Goal: Check status: Check status

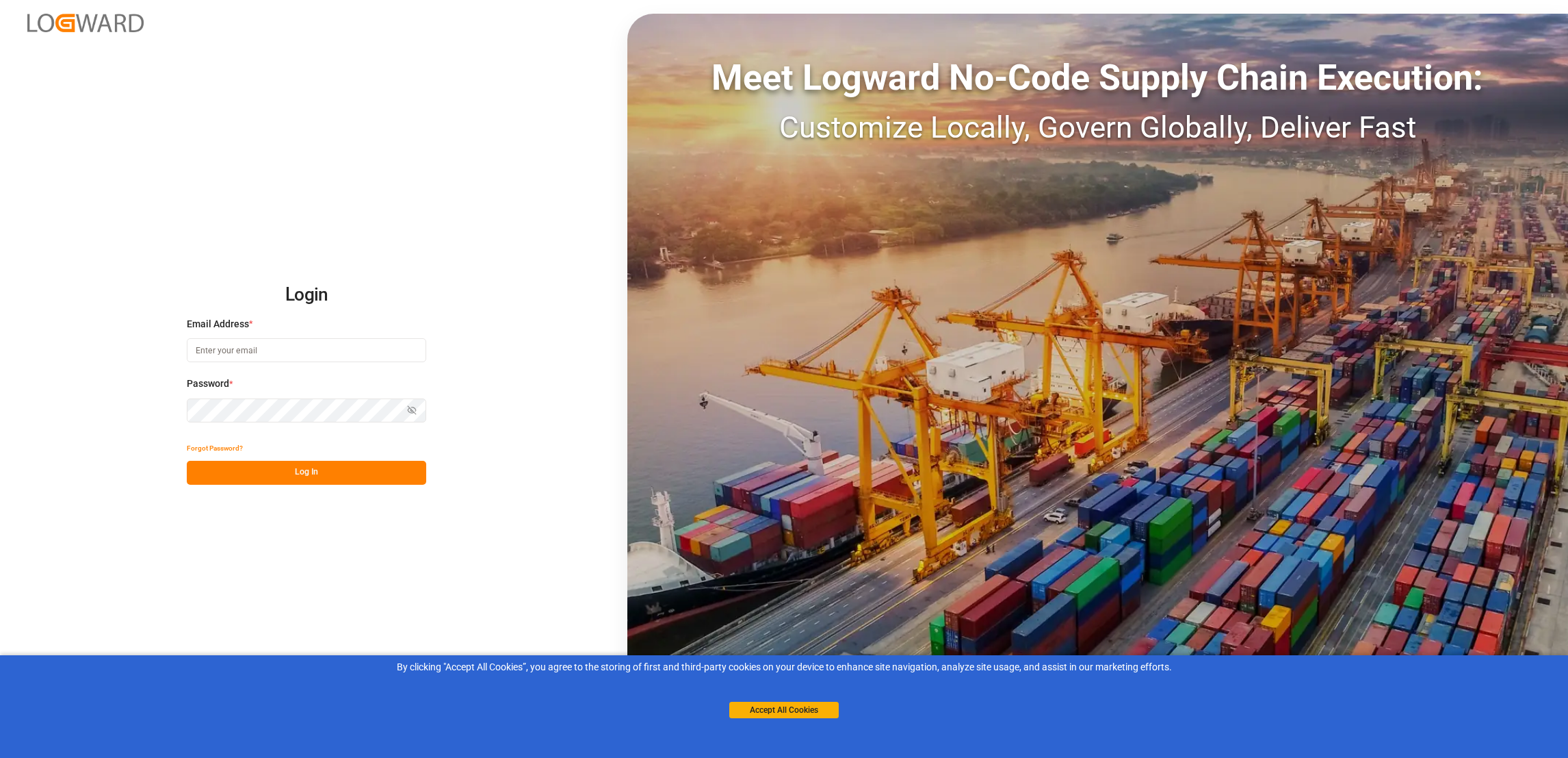
type input "[PERSON_NAME][EMAIL_ADDRESS][PERSON_NAME][DOMAIN_NAME]"
click at [313, 475] on button "Log In" at bounding box center [306, 472] width 239 height 24
click at [807, 715] on button "Accept All Cookies" at bounding box center [784, 710] width 109 height 17
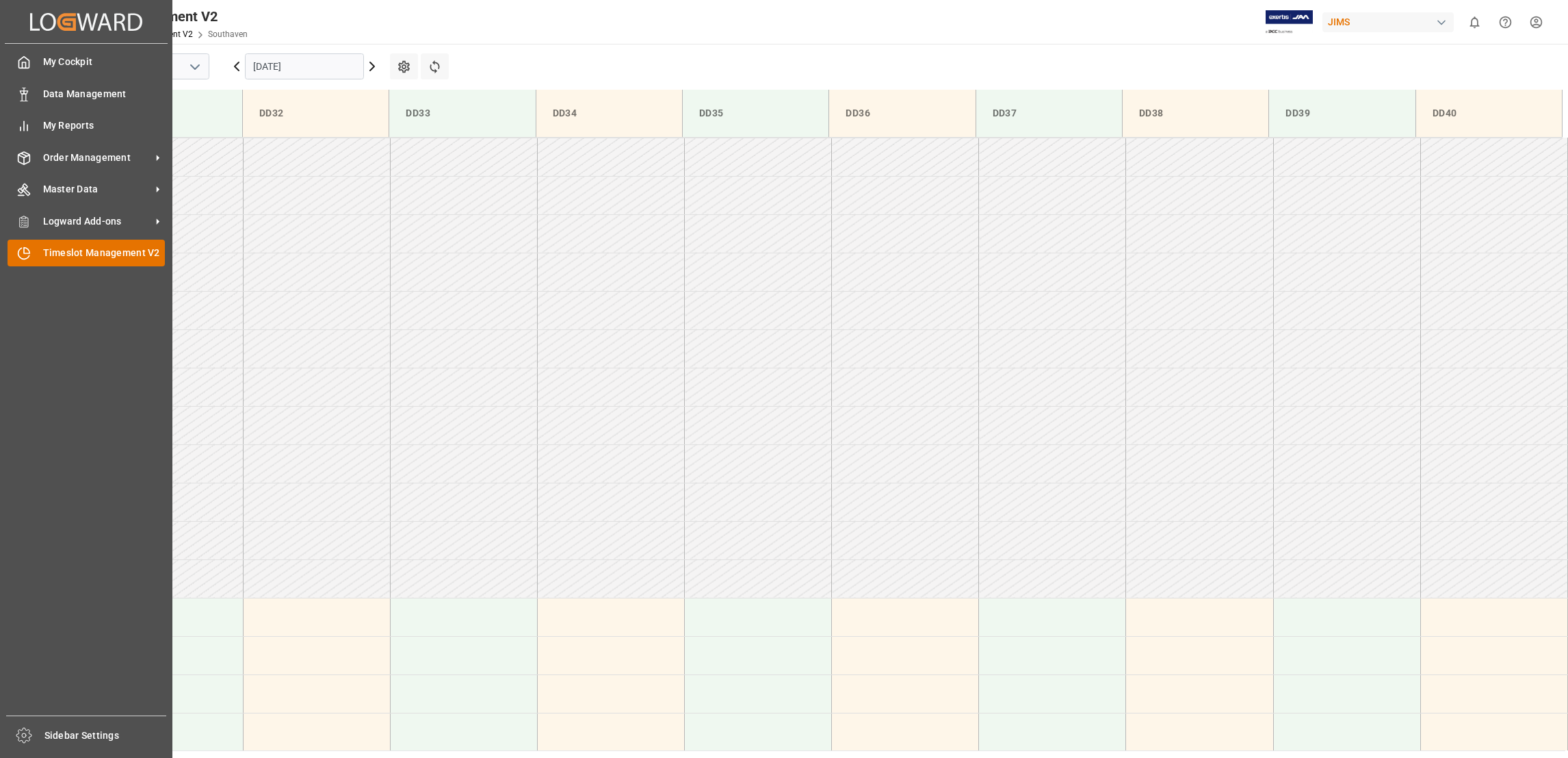
click at [108, 251] on span "Timeslot Management V2" at bounding box center [104, 253] width 122 height 14
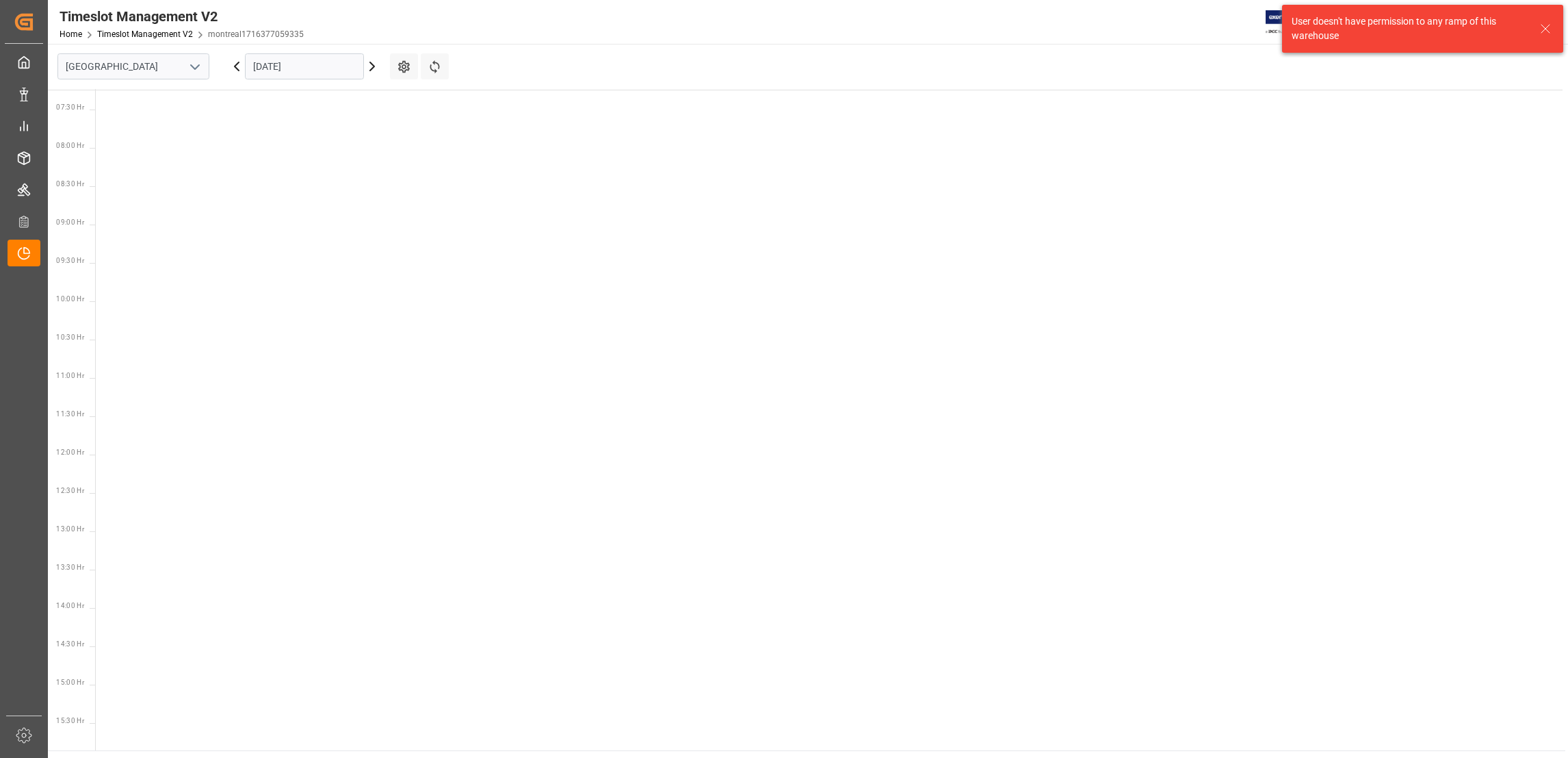
scroll to position [634, 0]
click at [171, 69] on input "[GEOGRAPHIC_DATA]" at bounding box center [134, 67] width 152 height 26
click at [187, 67] on icon "open menu" at bounding box center [194, 67] width 17 height 17
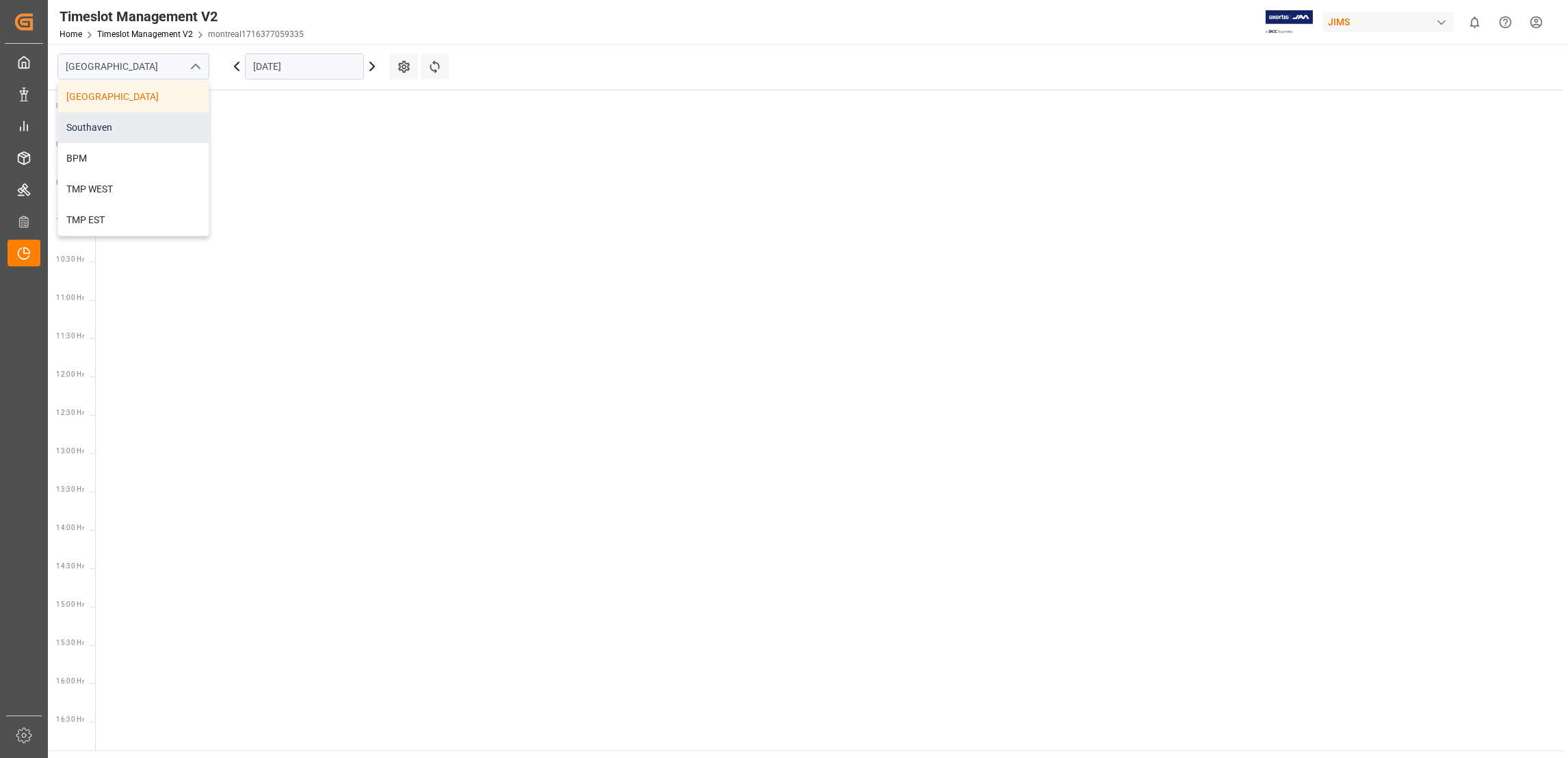
click at [114, 140] on div "Southaven" at bounding box center [133, 127] width 150 height 31
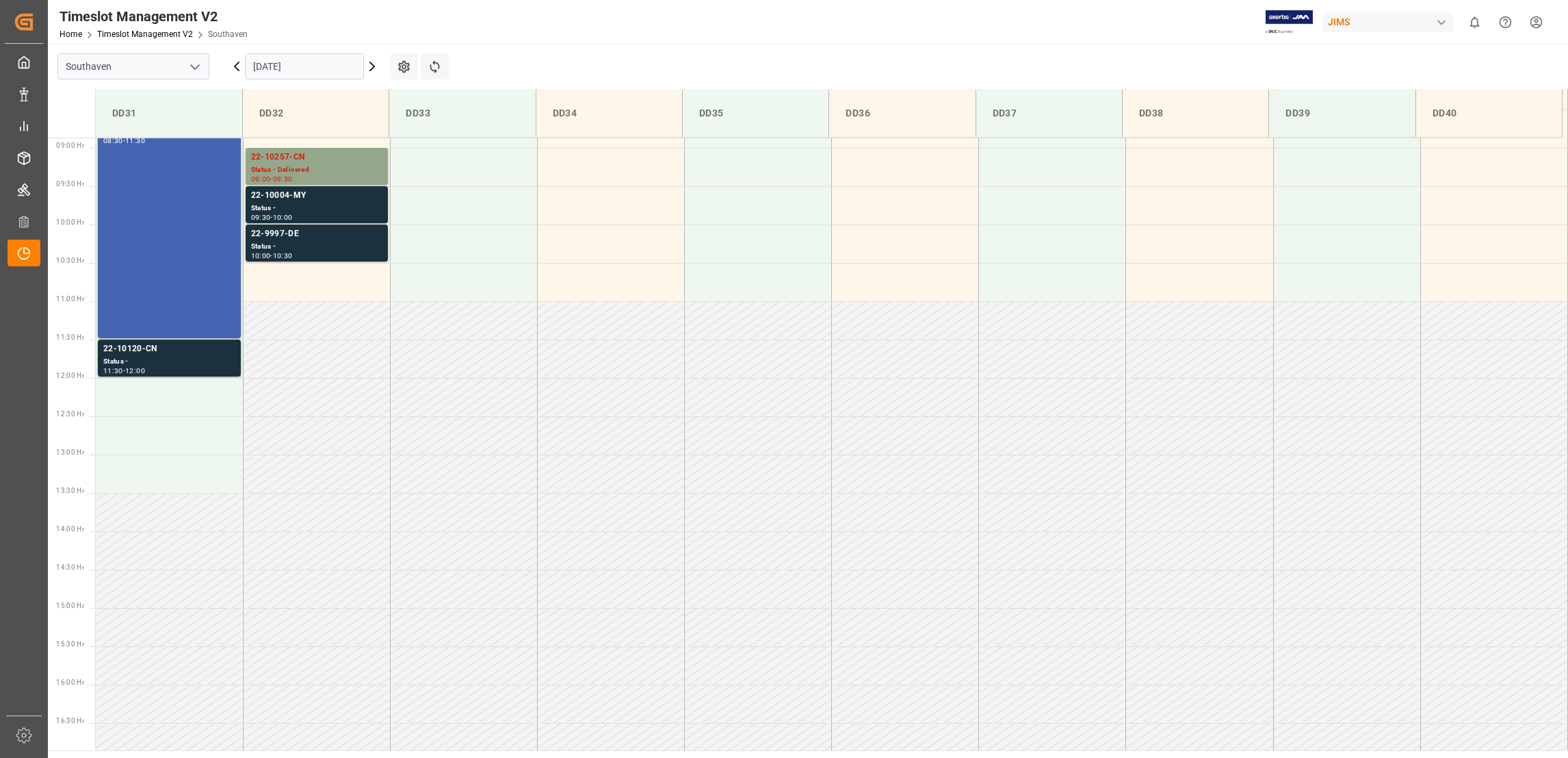
scroll to position [681, 0]
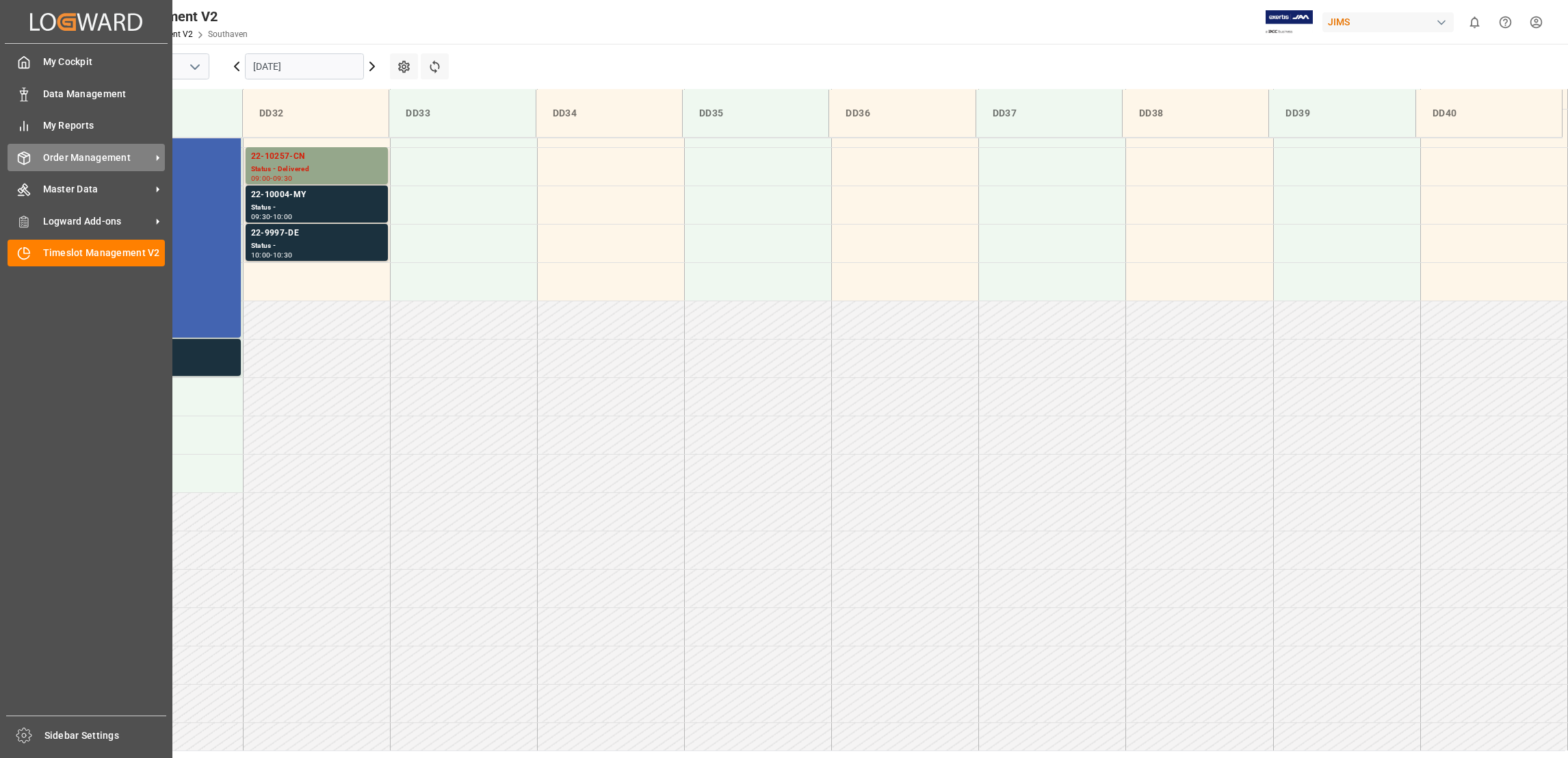
click at [155, 157] on icon at bounding box center [158, 158] width 14 height 14
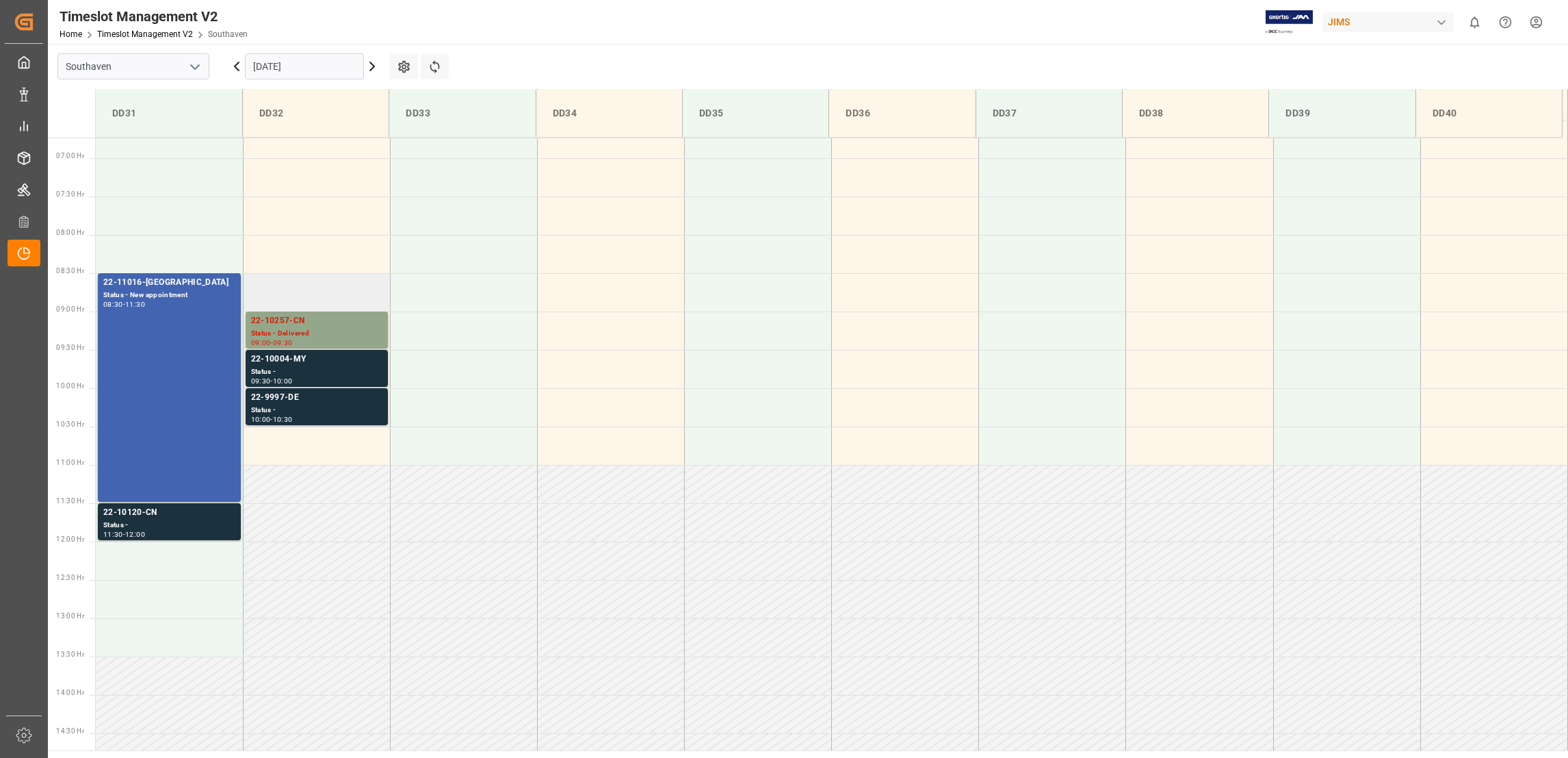
scroll to position [475, 0]
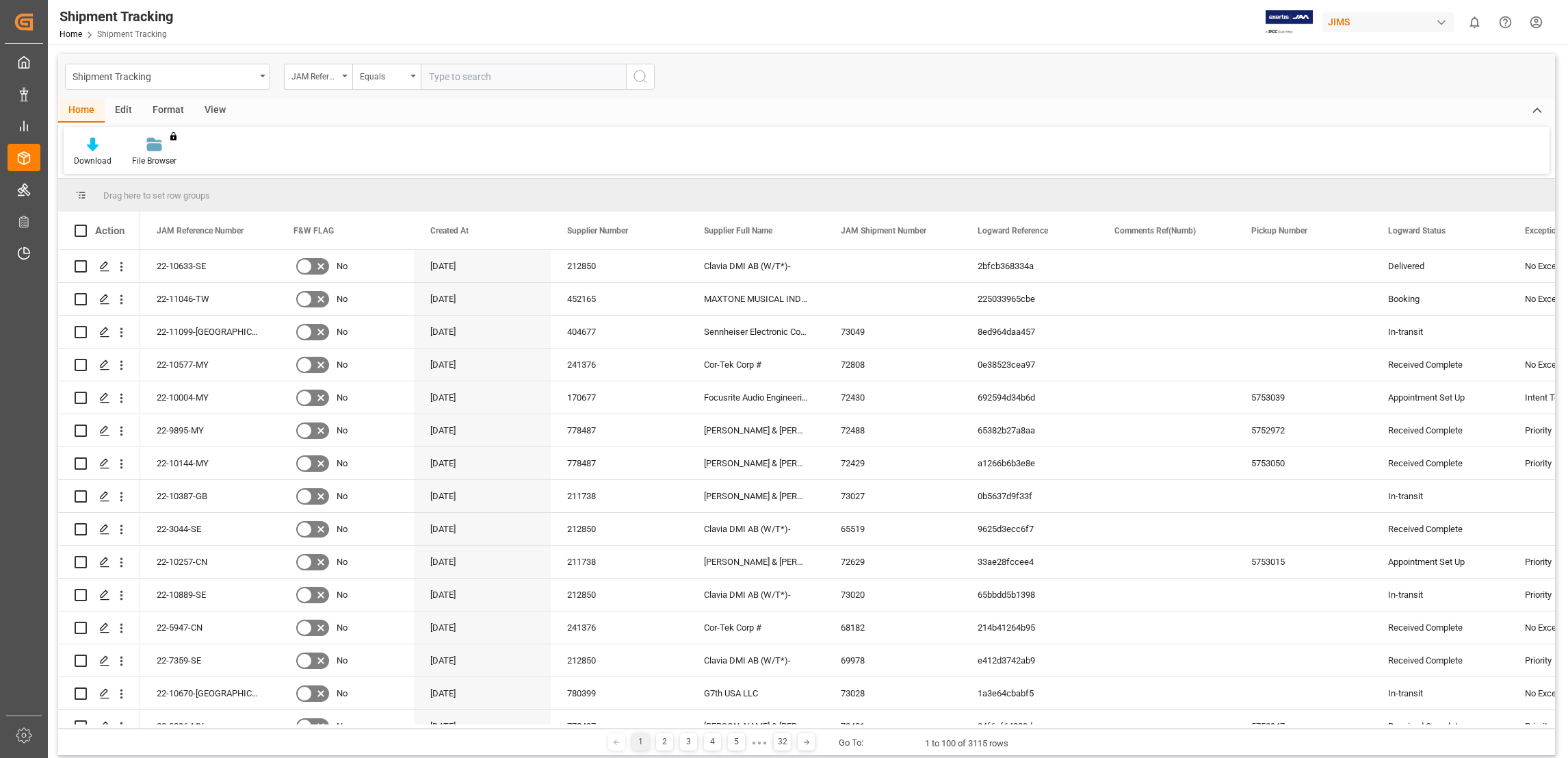
click at [442, 116] on div "Home Edit Format View" at bounding box center [806, 111] width 1497 height 23
click at [211, 107] on div "View" at bounding box center [215, 111] width 42 height 23
click at [91, 155] on div "Default" at bounding box center [87, 161] width 27 height 12
click at [149, 255] on div "Anthony shipment tracking" at bounding box center [141, 250] width 120 height 14
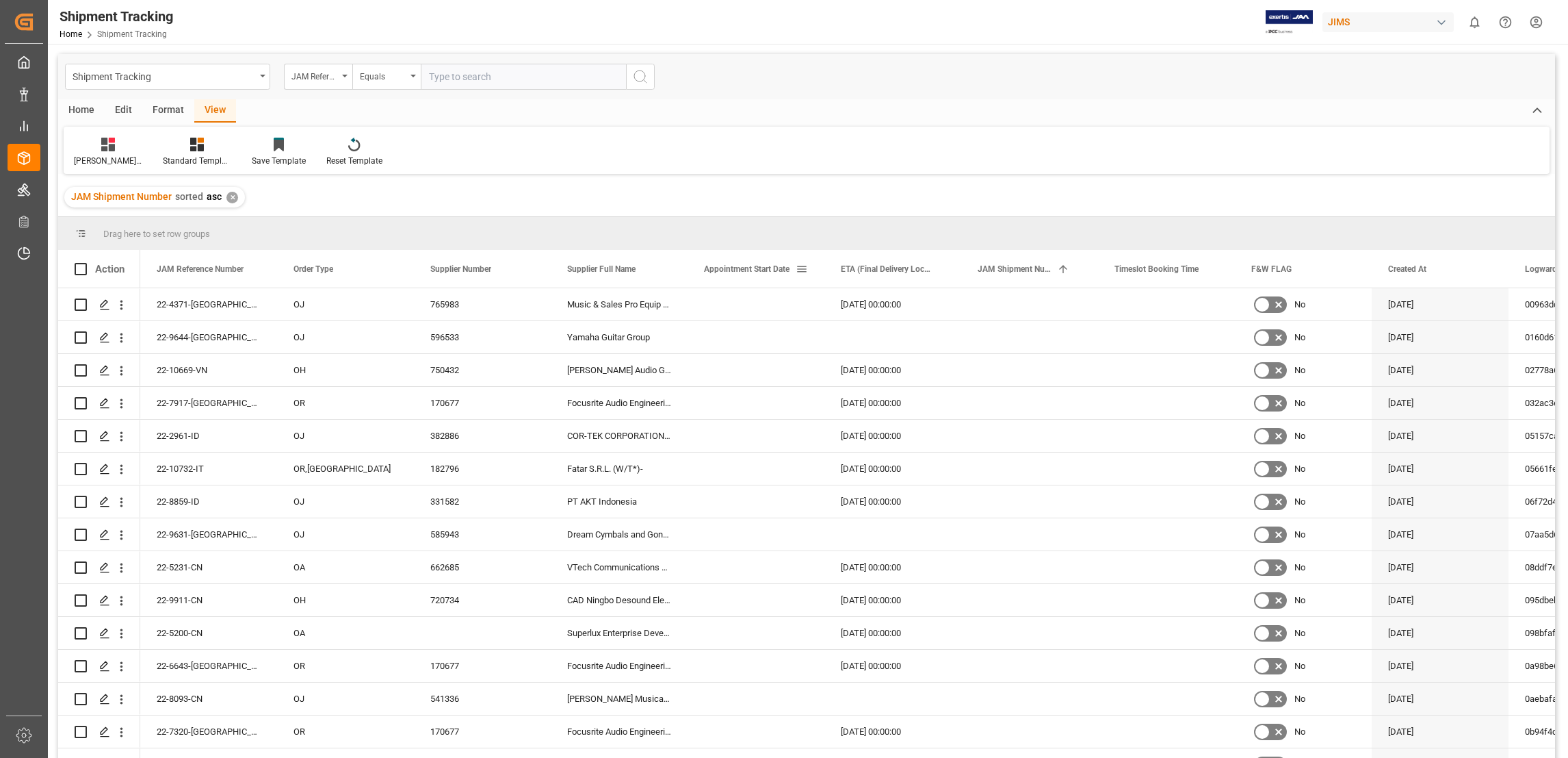
click at [775, 270] on span "Appointment Start Date" at bounding box center [747, 268] width 85 height 9
click at [804, 271] on span at bounding box center [802, 268] width 12 height 12
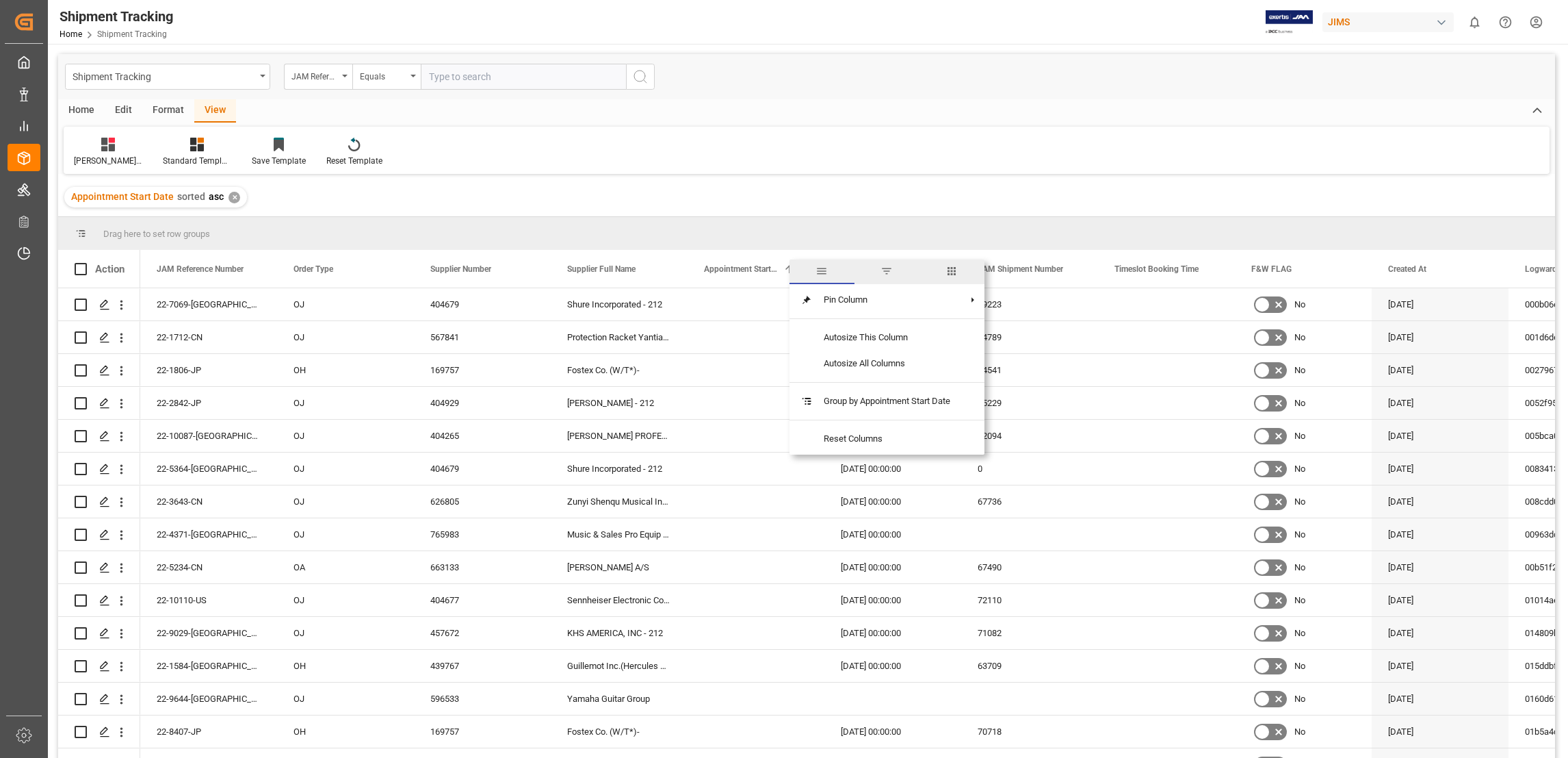
click at [897, 276] on span "filter" at bounding box center [887, 272] width 65 height 25
click at [928, 338] on input "date" at bounding box center [865, 343] width 134 height 27
type input "2025-09-16"
click at [886, 380] on button "Apply" at bounding box center [882, 385] width 25 height 14
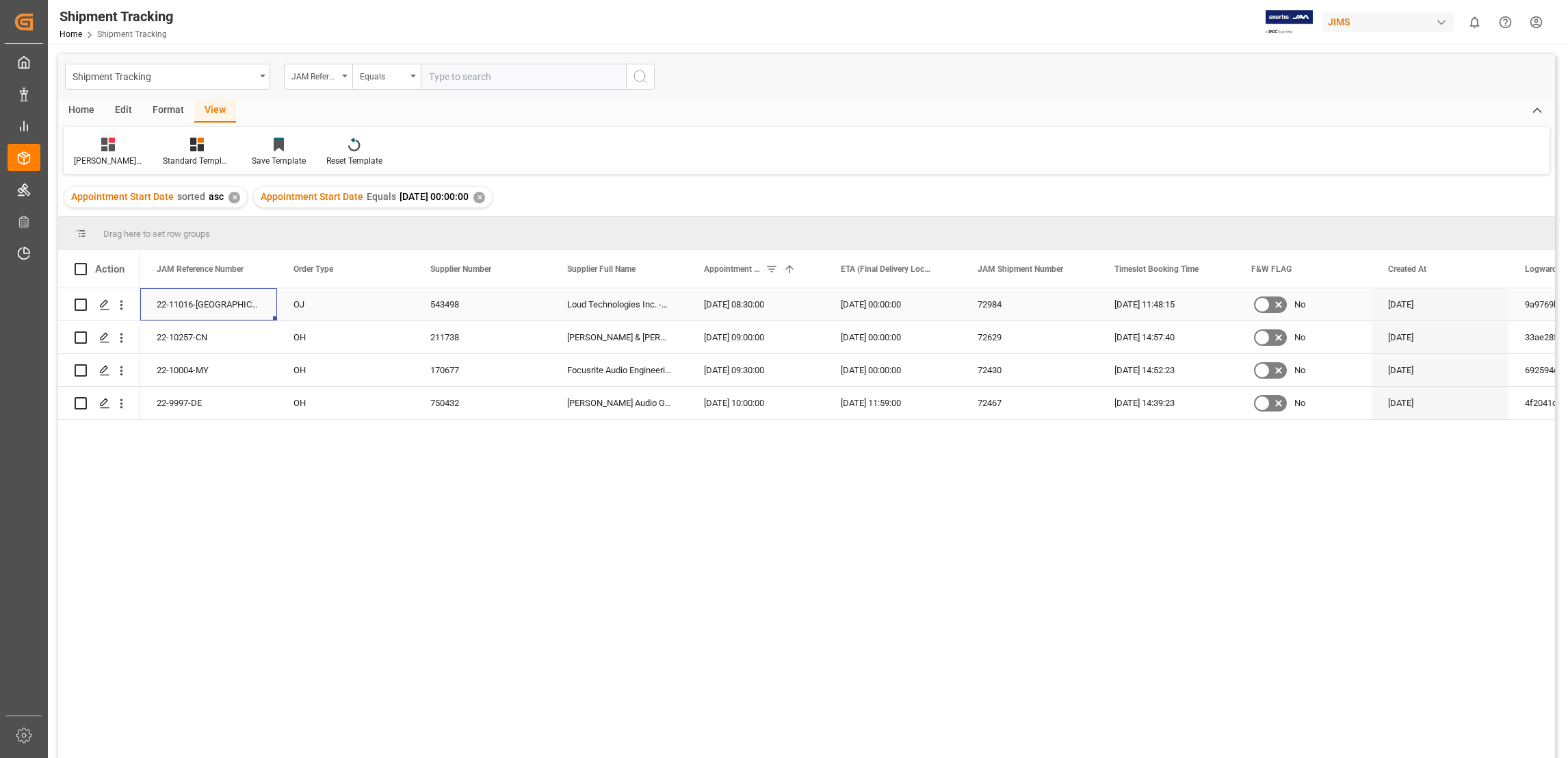
drag, startPoint x: 208, startPoint y: 305, endPoint x: 170, endPoint y: 305, distance: 38.0
click at [170, 305] on div "22-11016-[GEOGRAPHIC_DATA]" at bounding box center [208, 304] width 137 height 32
click at [207, 357] on span "Copy" at bounding box center [255, 360] width 107 height 26
click at [221, 394] on span "Copy" at bounding box center [257, 393] width 107 height 26
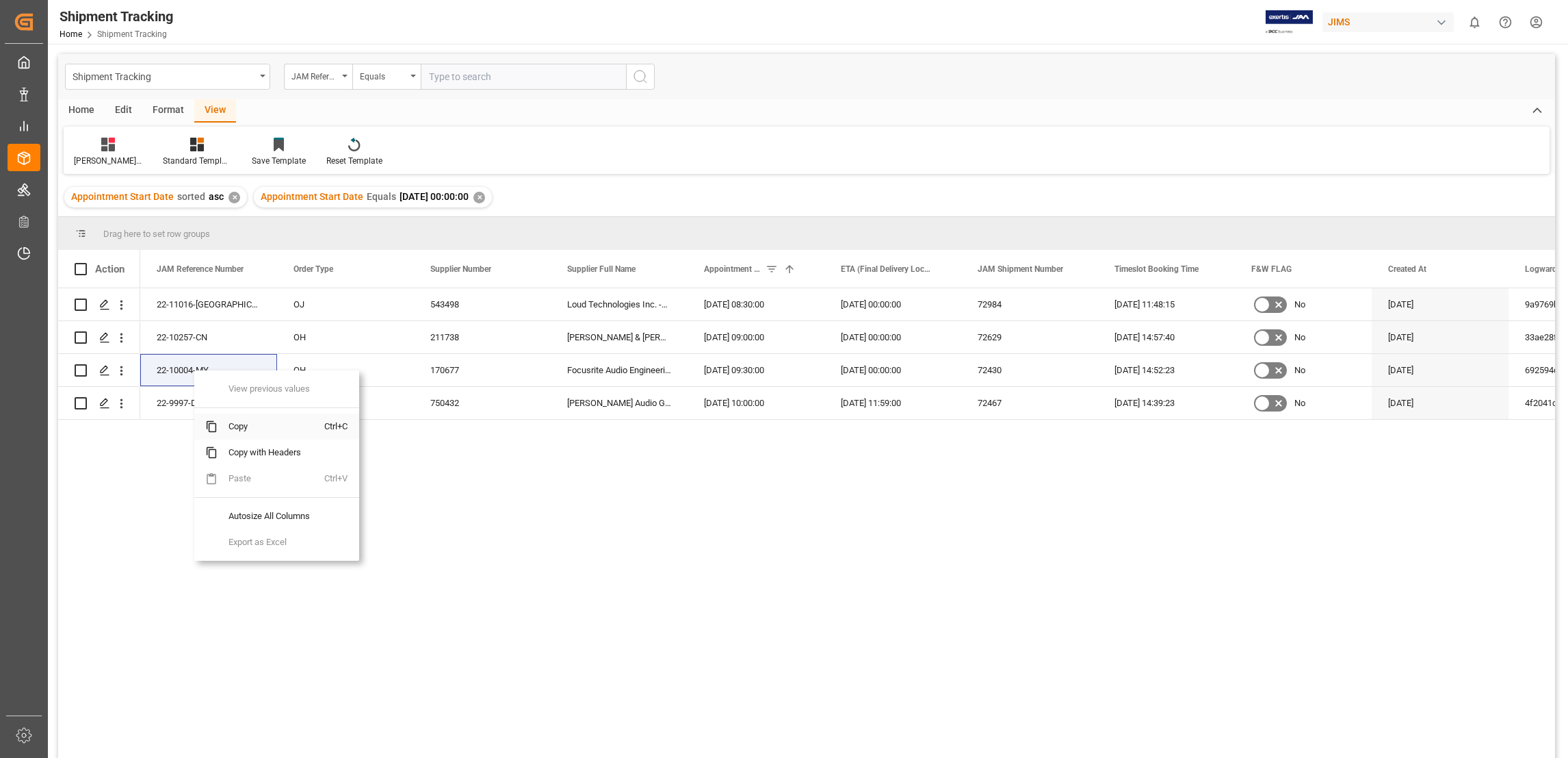
click at [243, 429] on span "Copy" at bounding box center [271, 427] width 107 height 26
click at [239, 422] on span "Copy" at bounding box center [268, 427] width 107 height 26
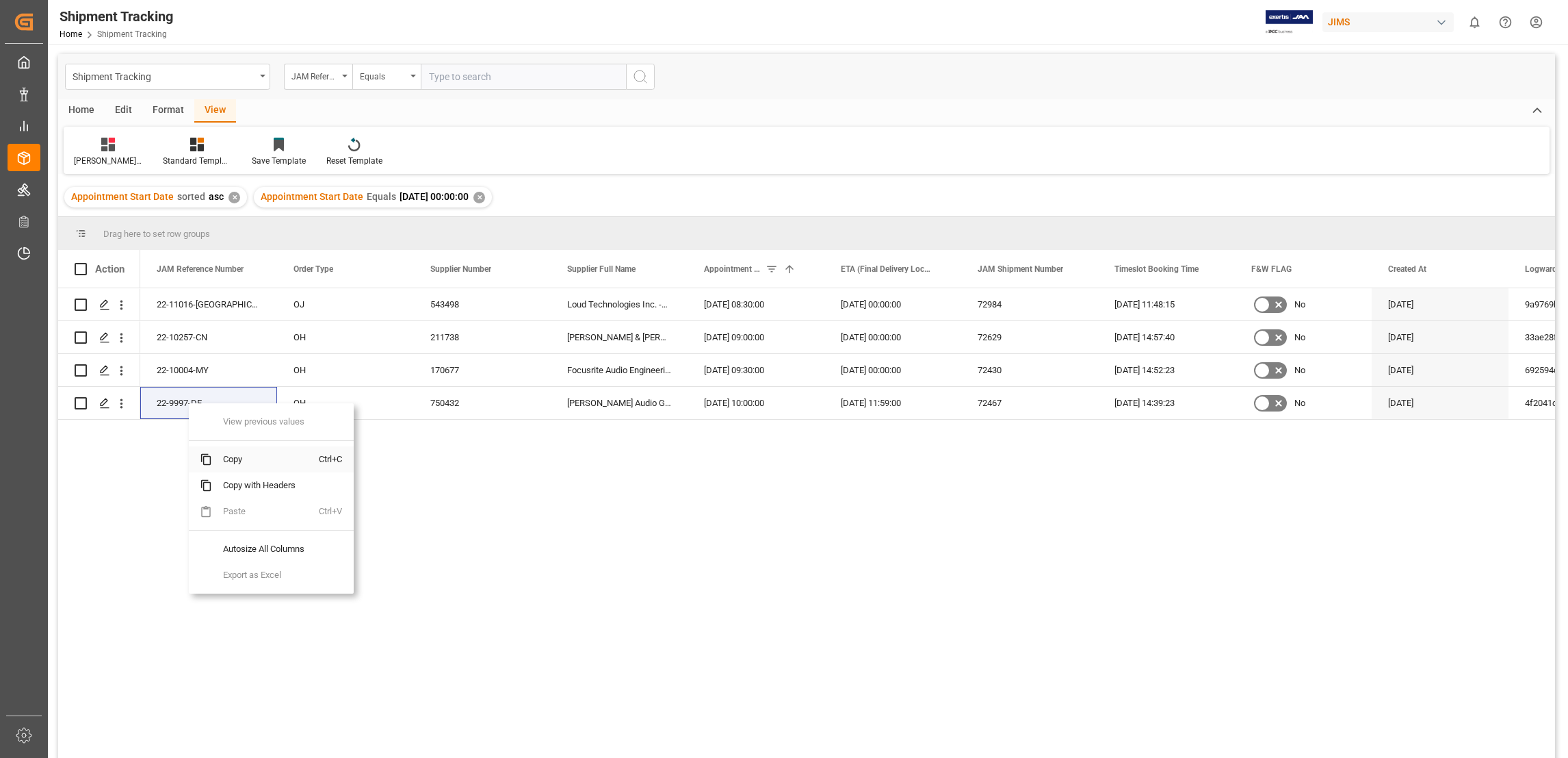
click at [239, 459] on span "Copy" at bounding box center [265, 459] width 107 height 26
